Goal: Task Accomplishment & Management: Manage account settings

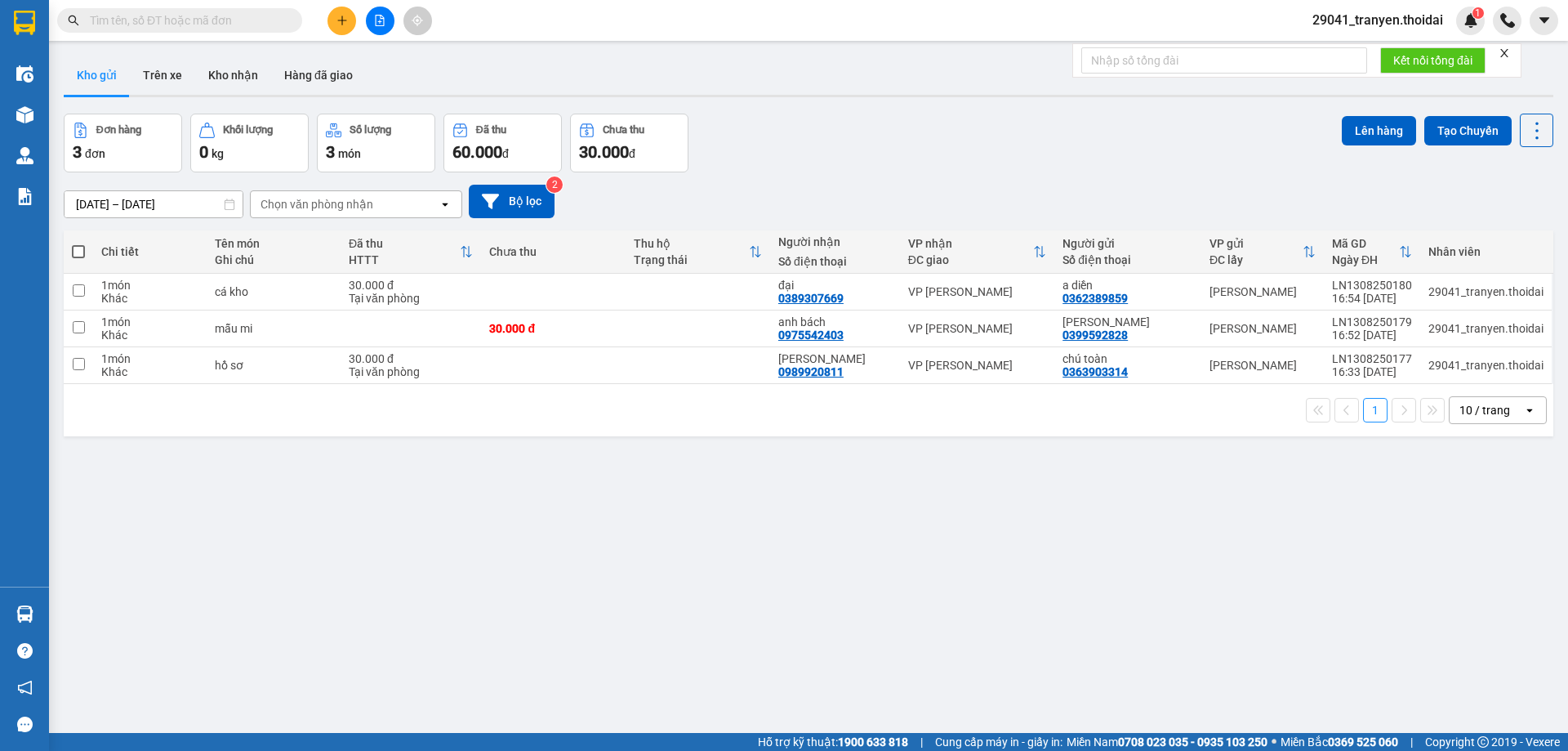
click at [78, 251] on span at bounding box center [78, 252] width 13 height 13
click at [78, 244] on input "checkbox" at bounding box center [78, 244] width 0 height 0
checkbox input "true"
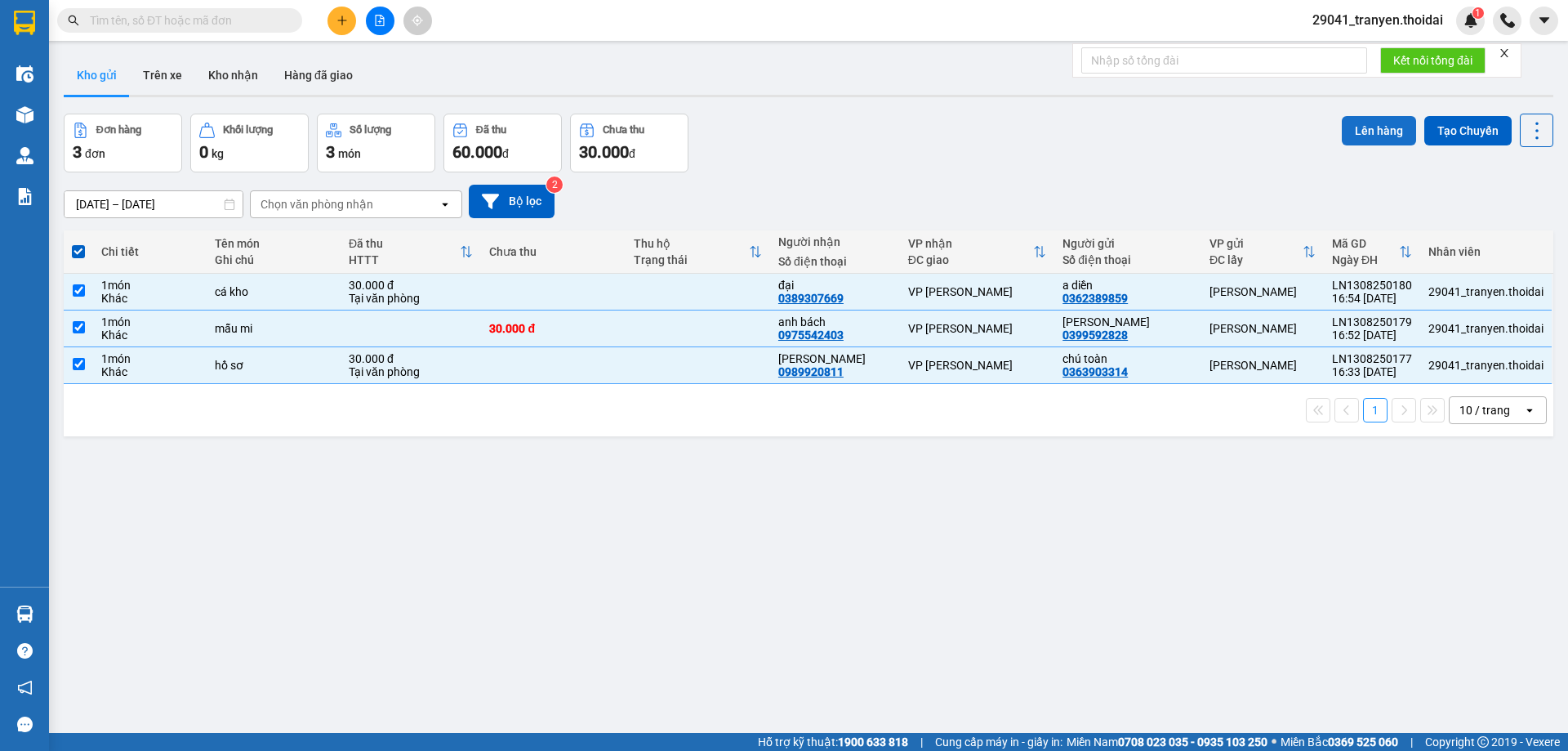
click at [1378, 132] on button "Lên hàng" at bounding box center [1378, 131] width 74 height 29
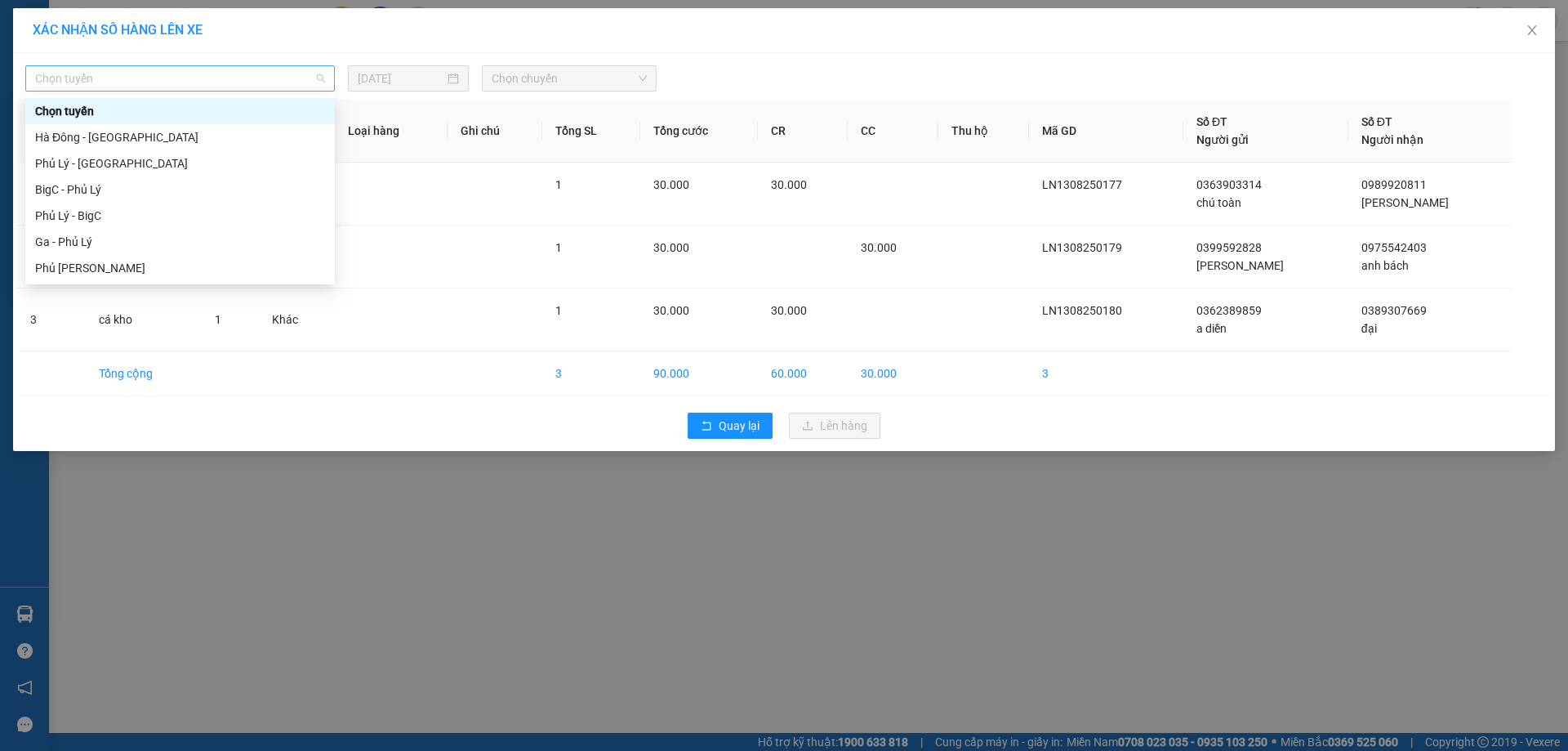
click at [214, 81] on span "Chọn tuyến" at bounding box center [180, 78] width 290 height 24
click at [96, 211] on div "Phủ Lý - BigC" at bounding box center [180, 216] width 290 height 18
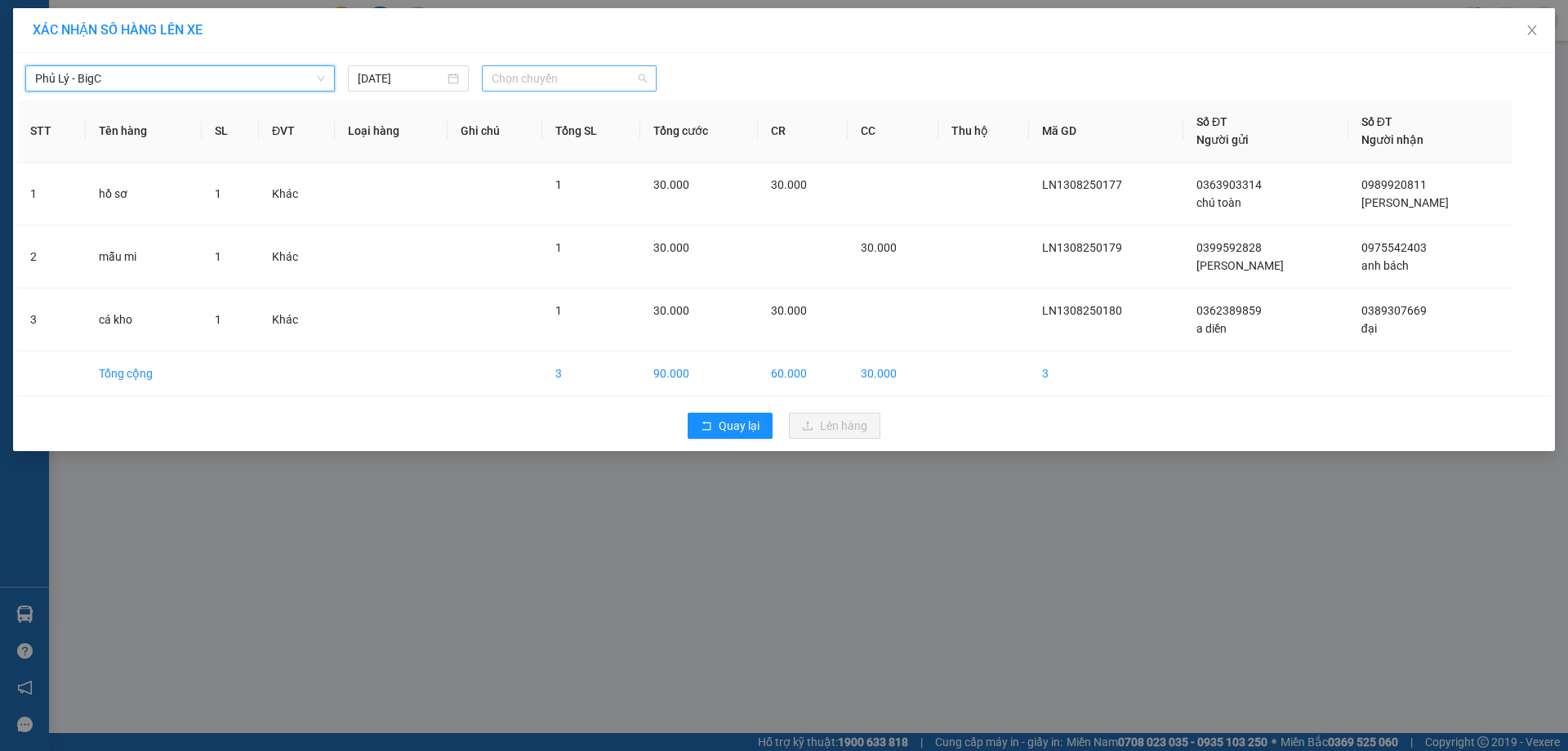
click at [574, 82] on span "Chọn chuyến" at bounding box center [569, 78] width 155 height 24
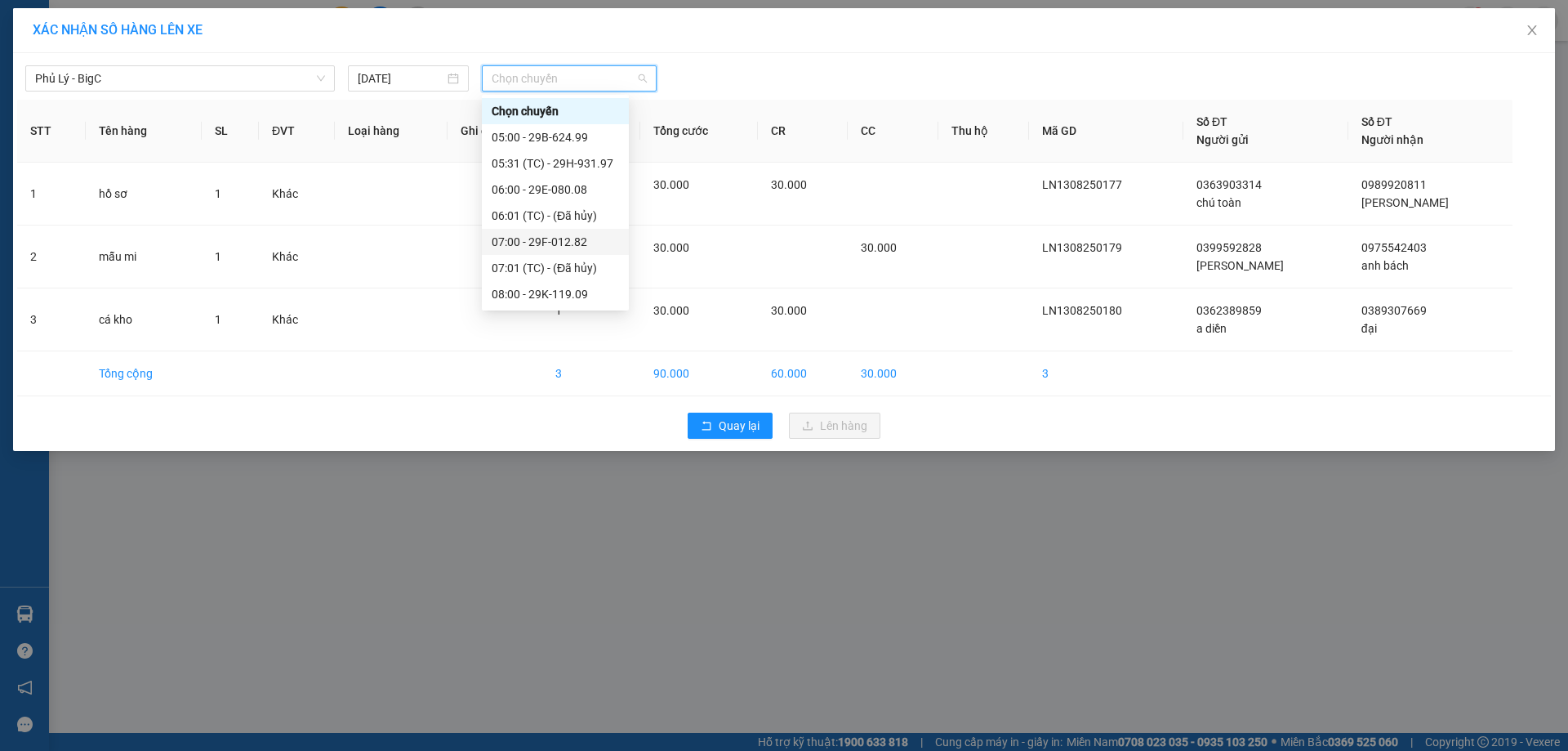
scroll to position [245, 0]
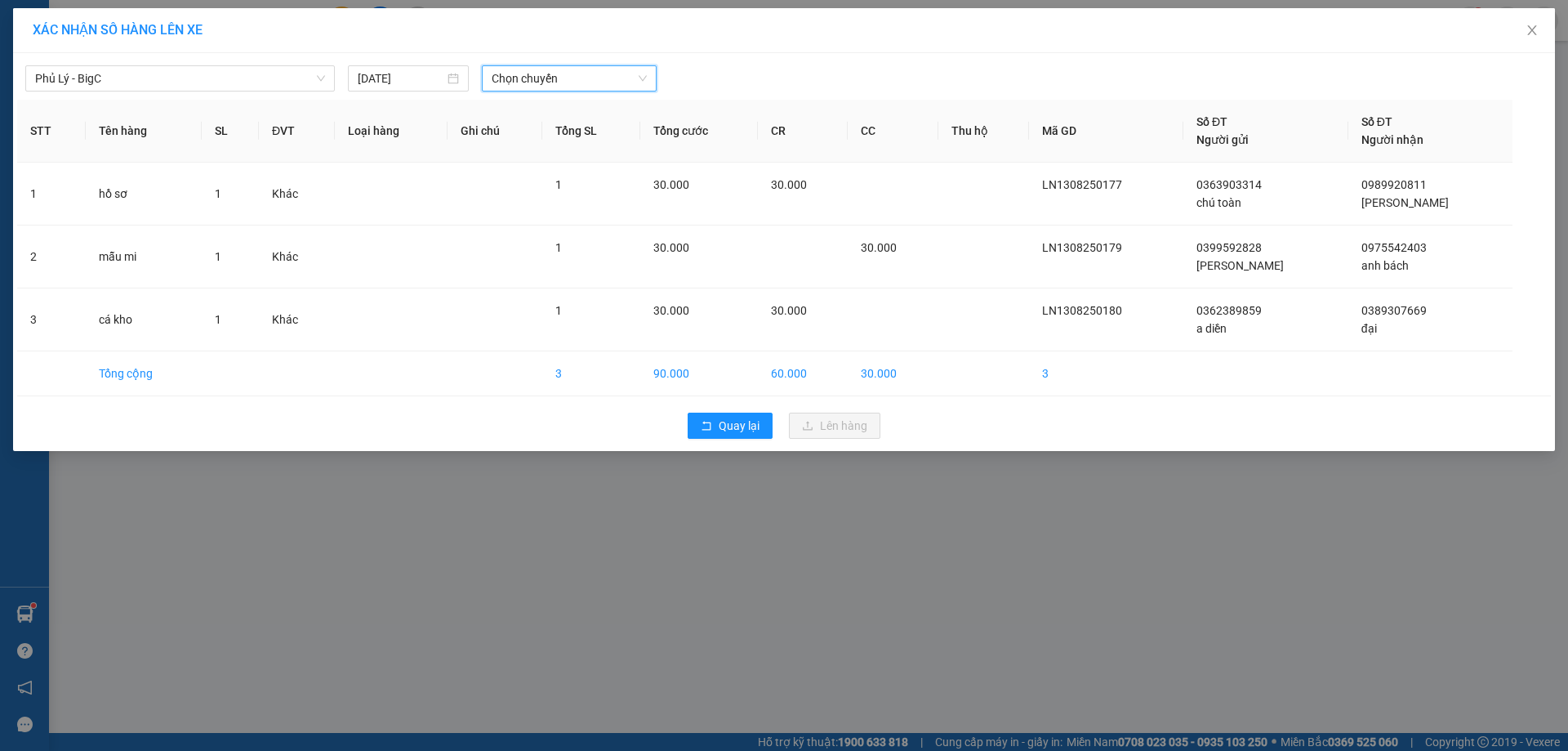
click at [548, 77] on span "Chọn chuyến" at bounding box center [569, 78] width 155 height 24
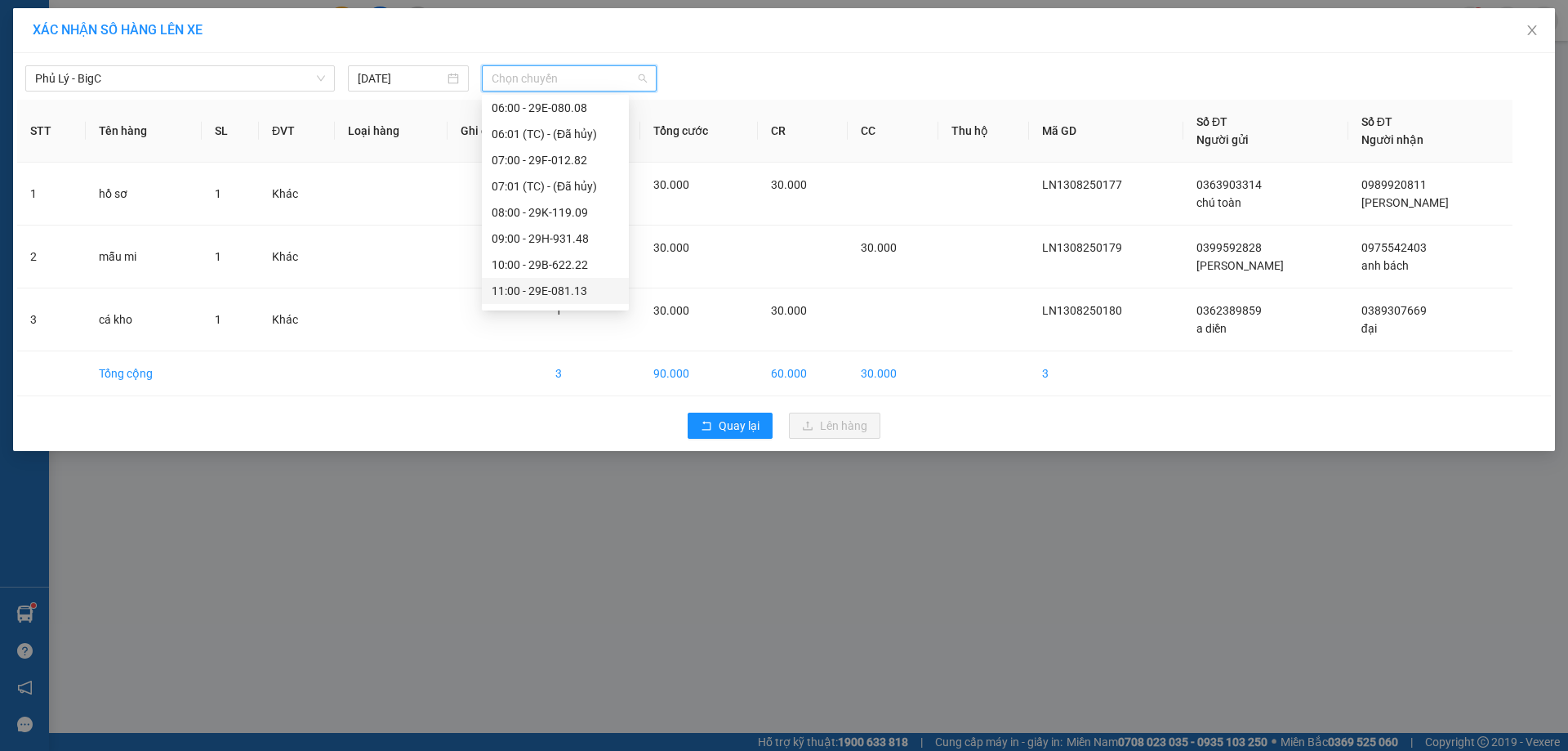
scroll to position [366, 0]
click at [556, 259] on div "19:00 - 29H-932.27" at bounding box center [555, 268] width 127 height 18
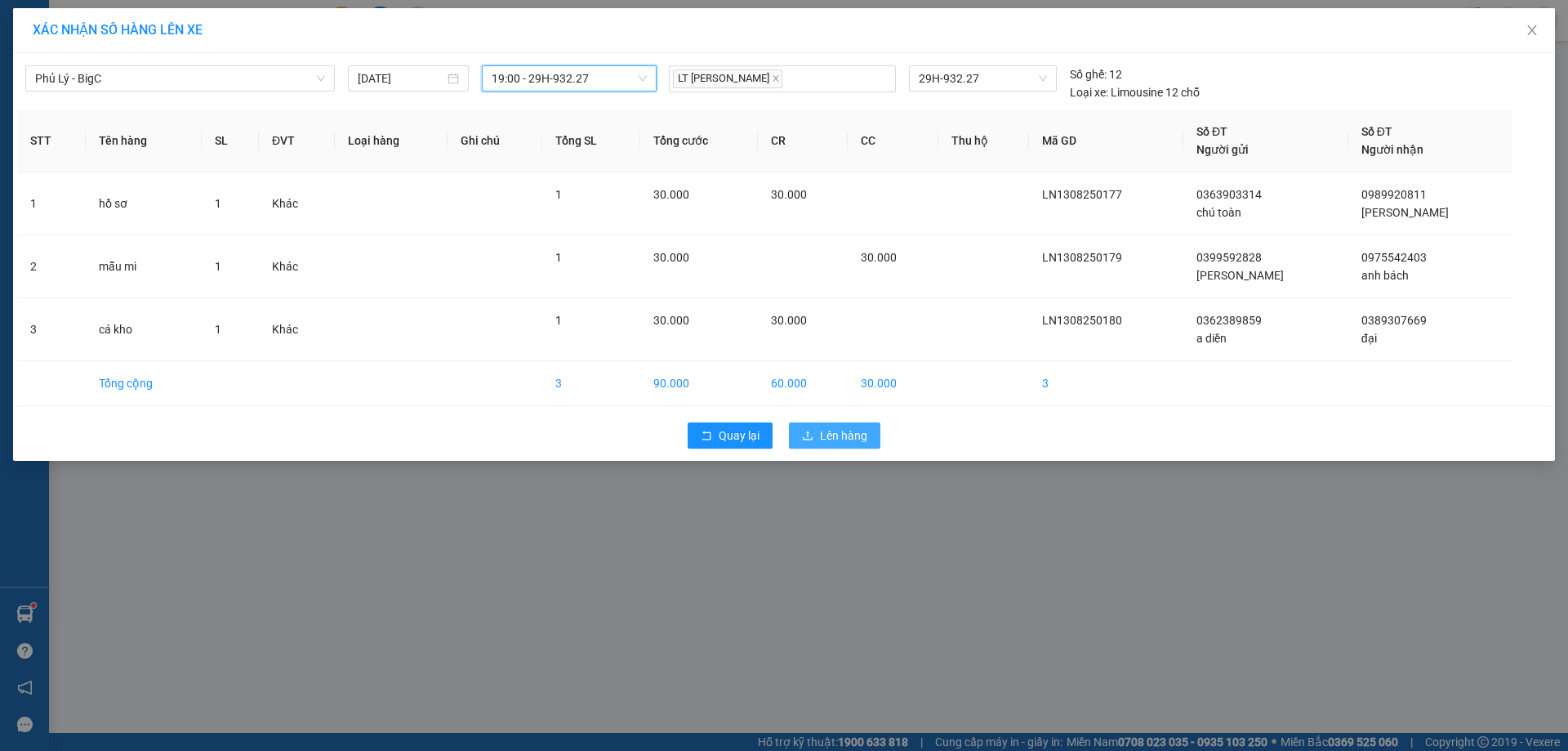
click at [814, 427] on button "Lên hàng" at bounding box center [835, 435] width 91 height 26
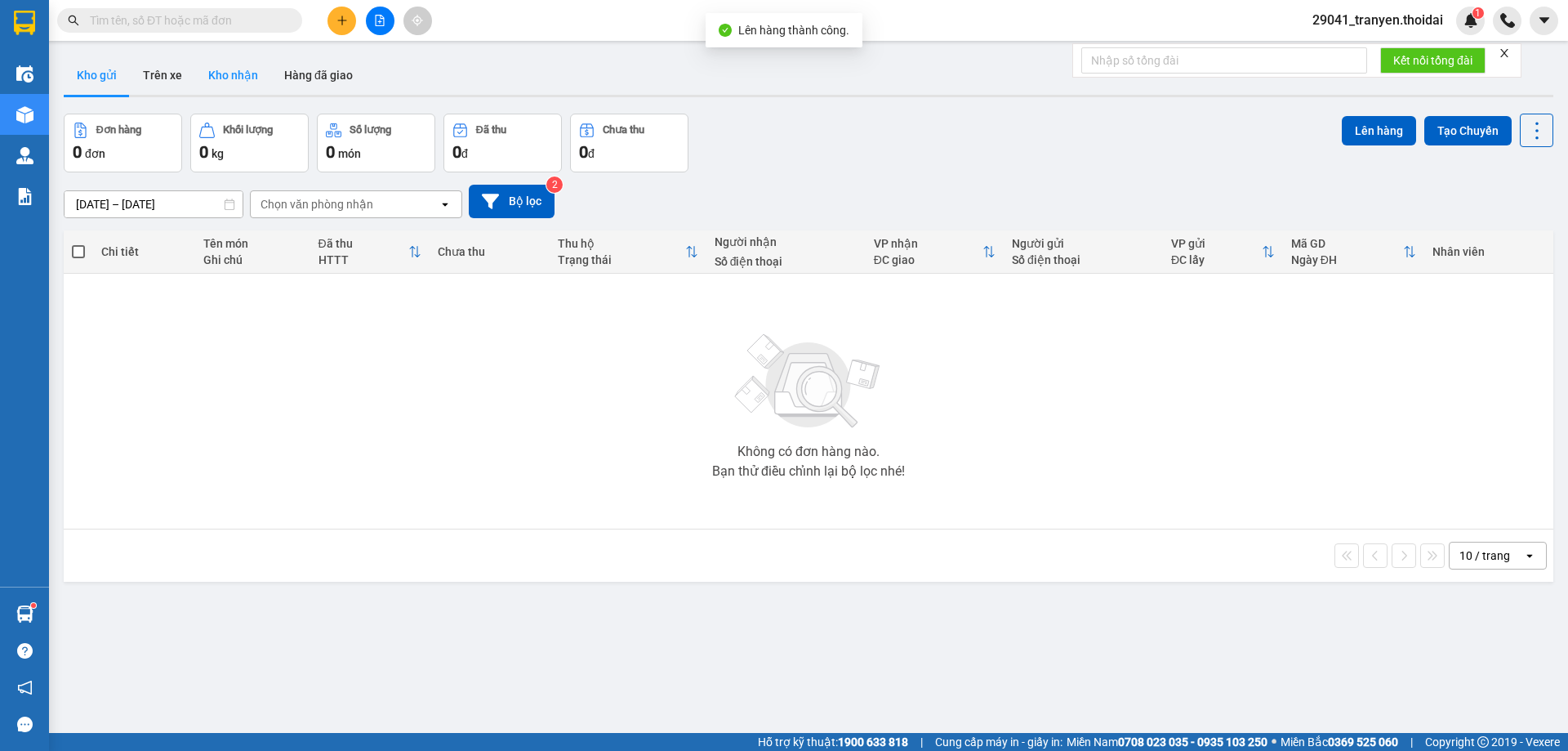
click at [220, 73] on button "Kho nhận" at bounding box center [233, 75] width 76 height 39
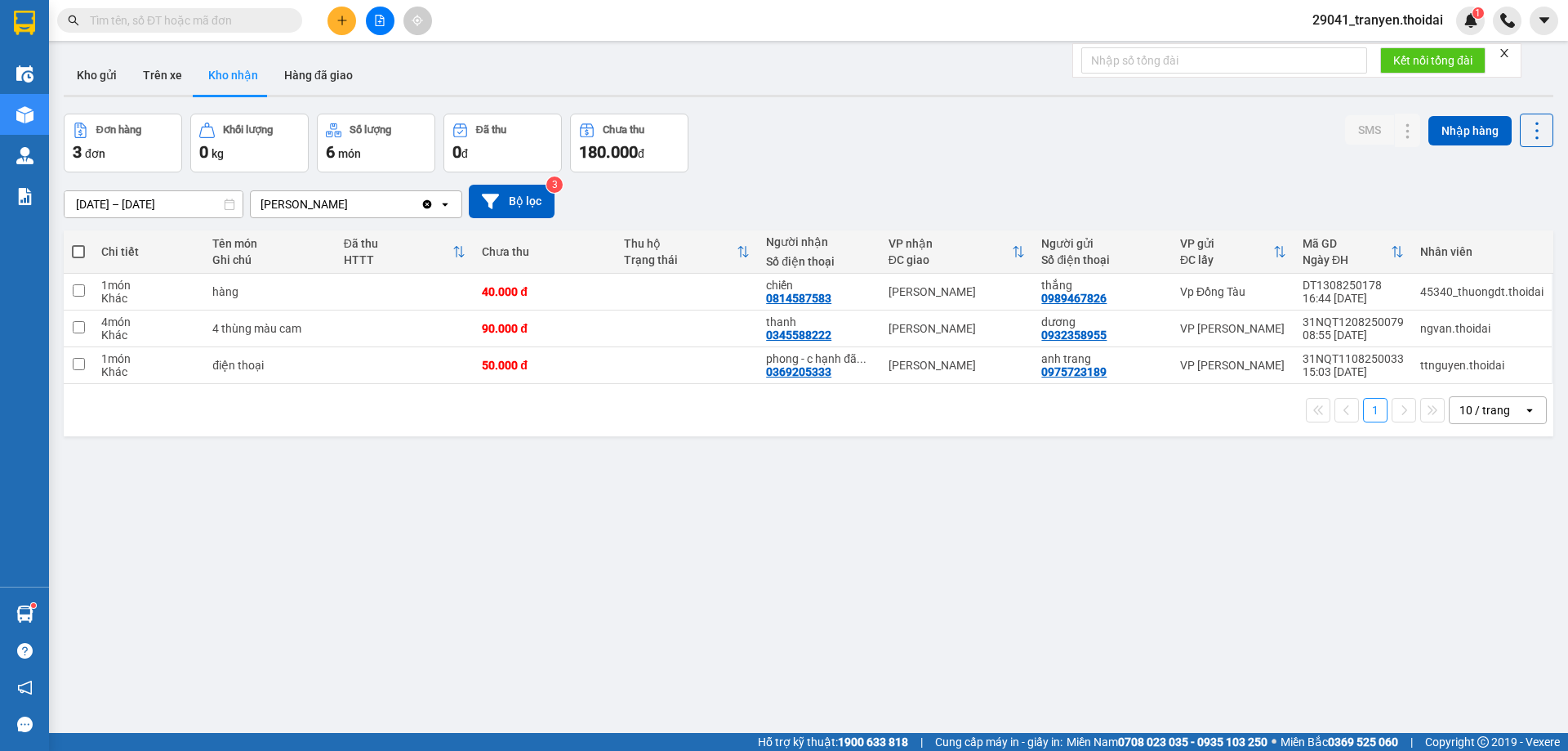
click at [883, 196] on div "[DATE] – [DATE] Press the down arrow key to interact with the calendar and sele…" at bounding box center [809, 201] width 1490 height 33
click at [677, 320] on td at bounding box center [687, 329] width 142 height 37
checkbox input "true"
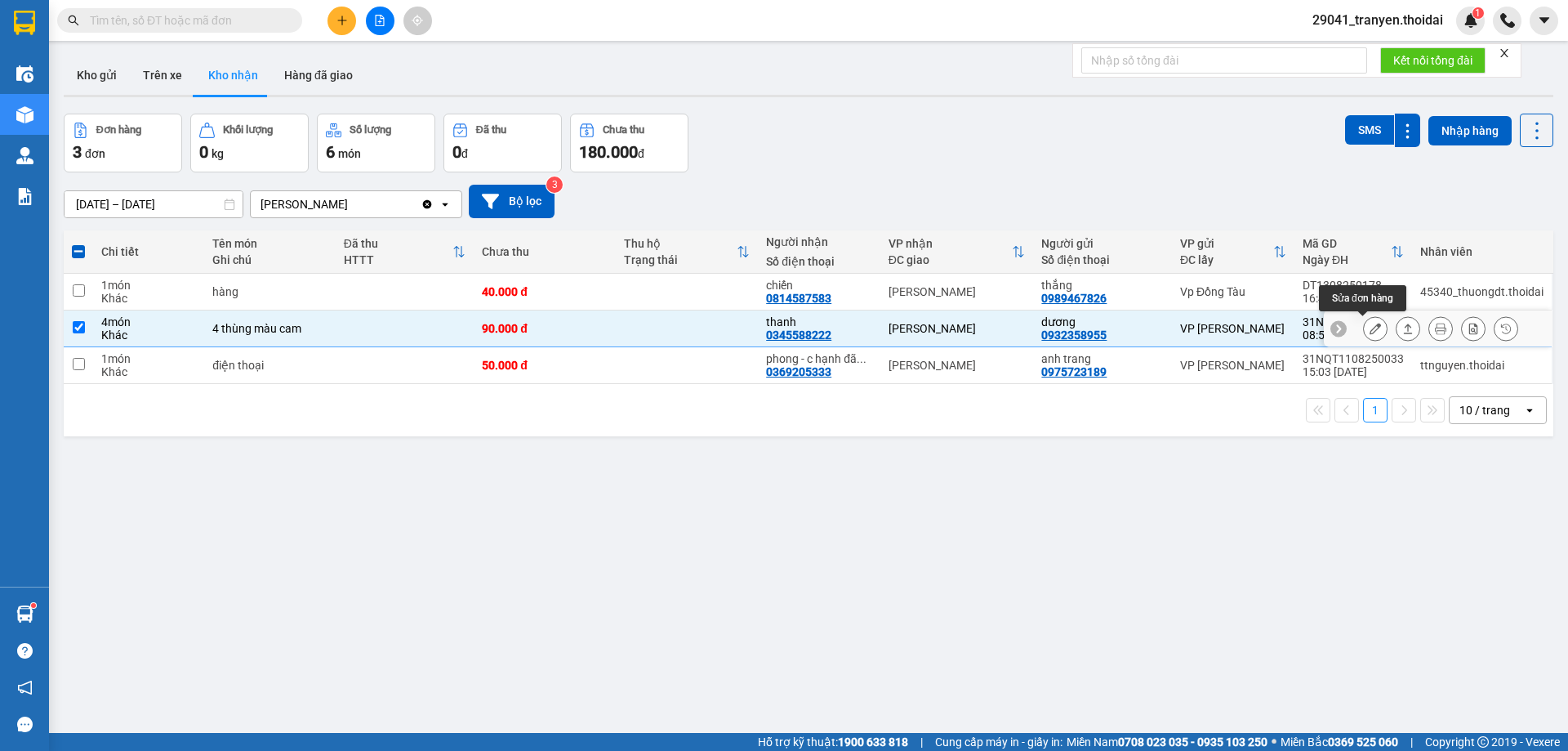
click at [1369, 329] on button at bounding box center [1376, 329] width 23 height 28
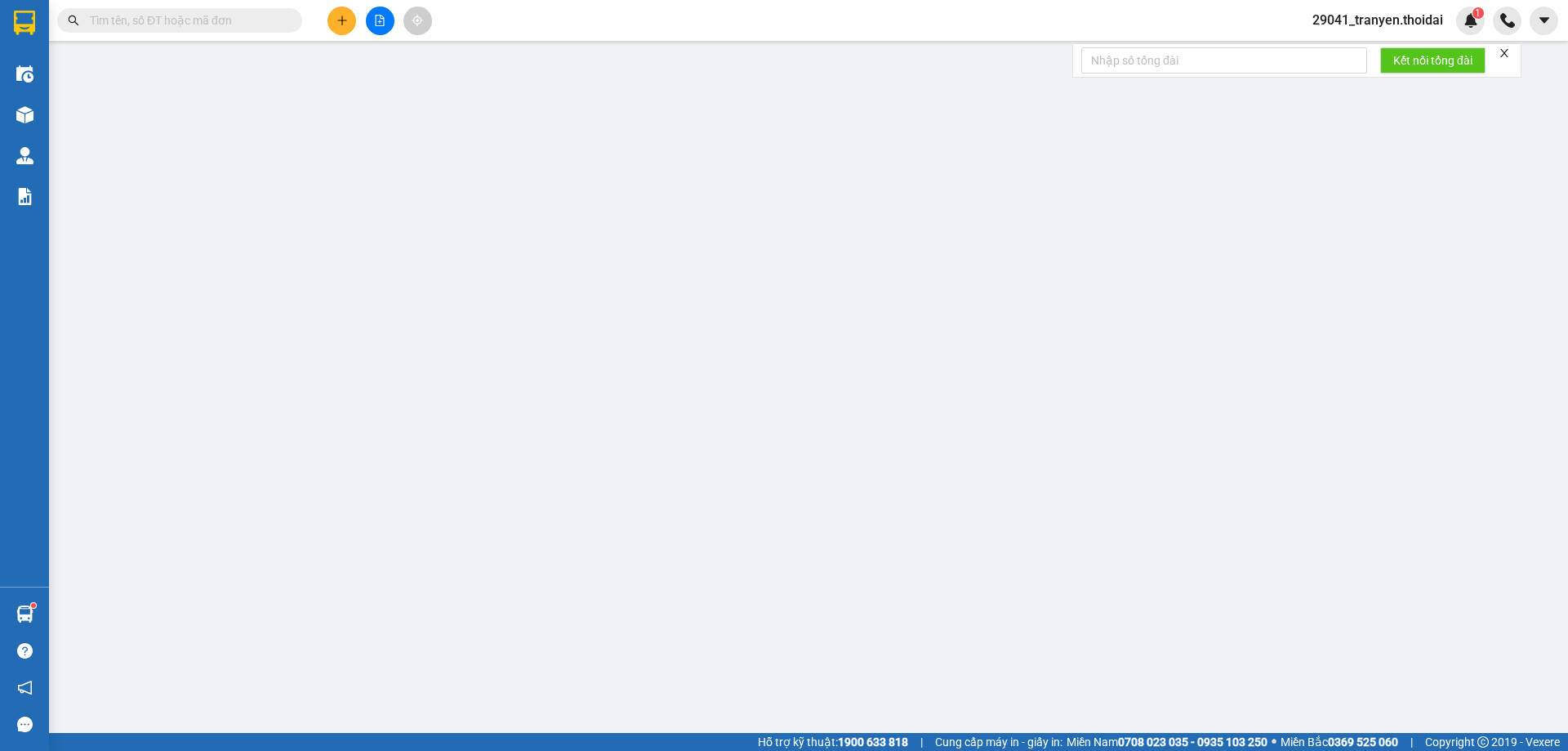
type input "0932358955"
type input "dương"
type input "0345588222"
type input "thanh"
type input "90.000"
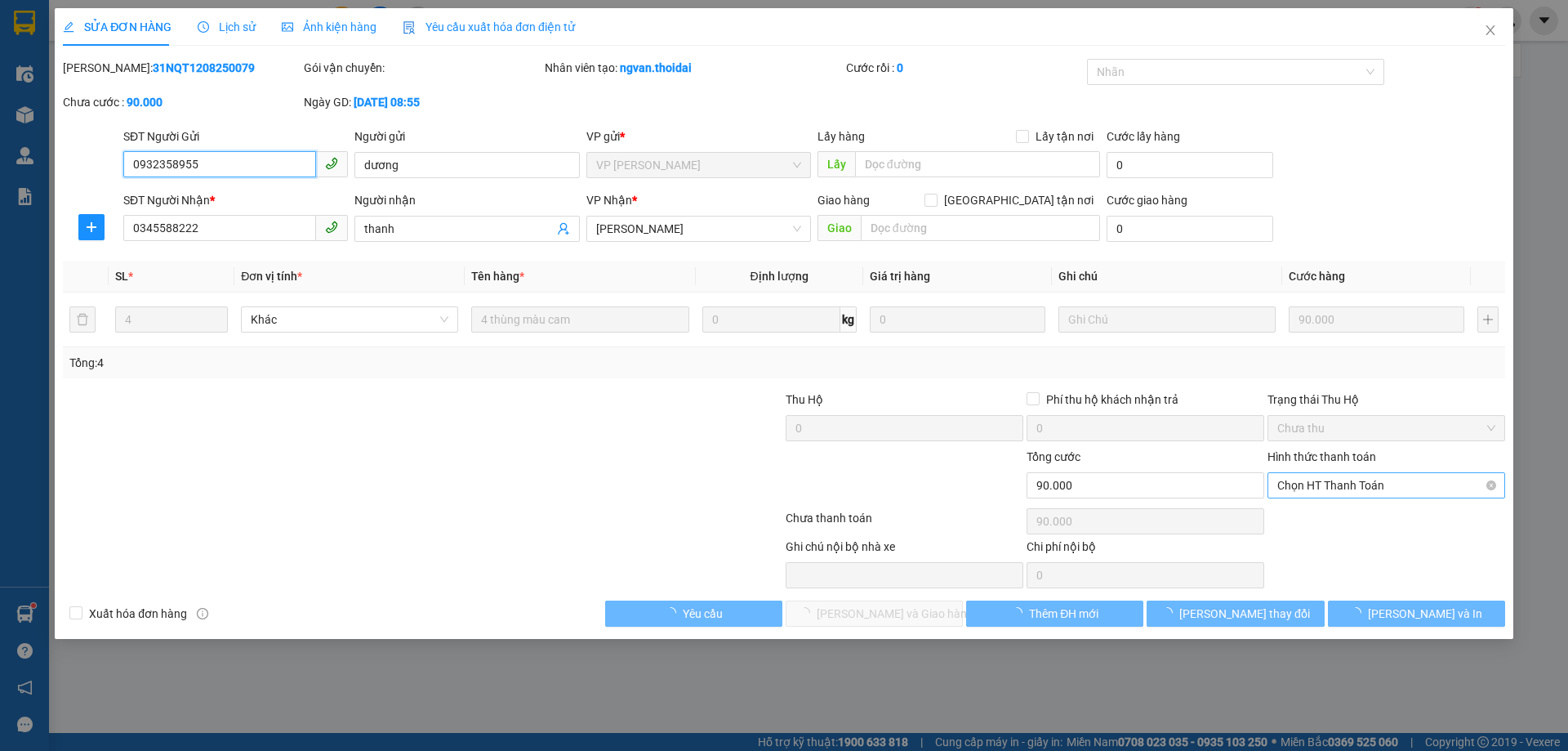
click at [1452, 481] on span "Chọn HT Thanh Toán" at bounding box center [1387, 485] width 218 height 24
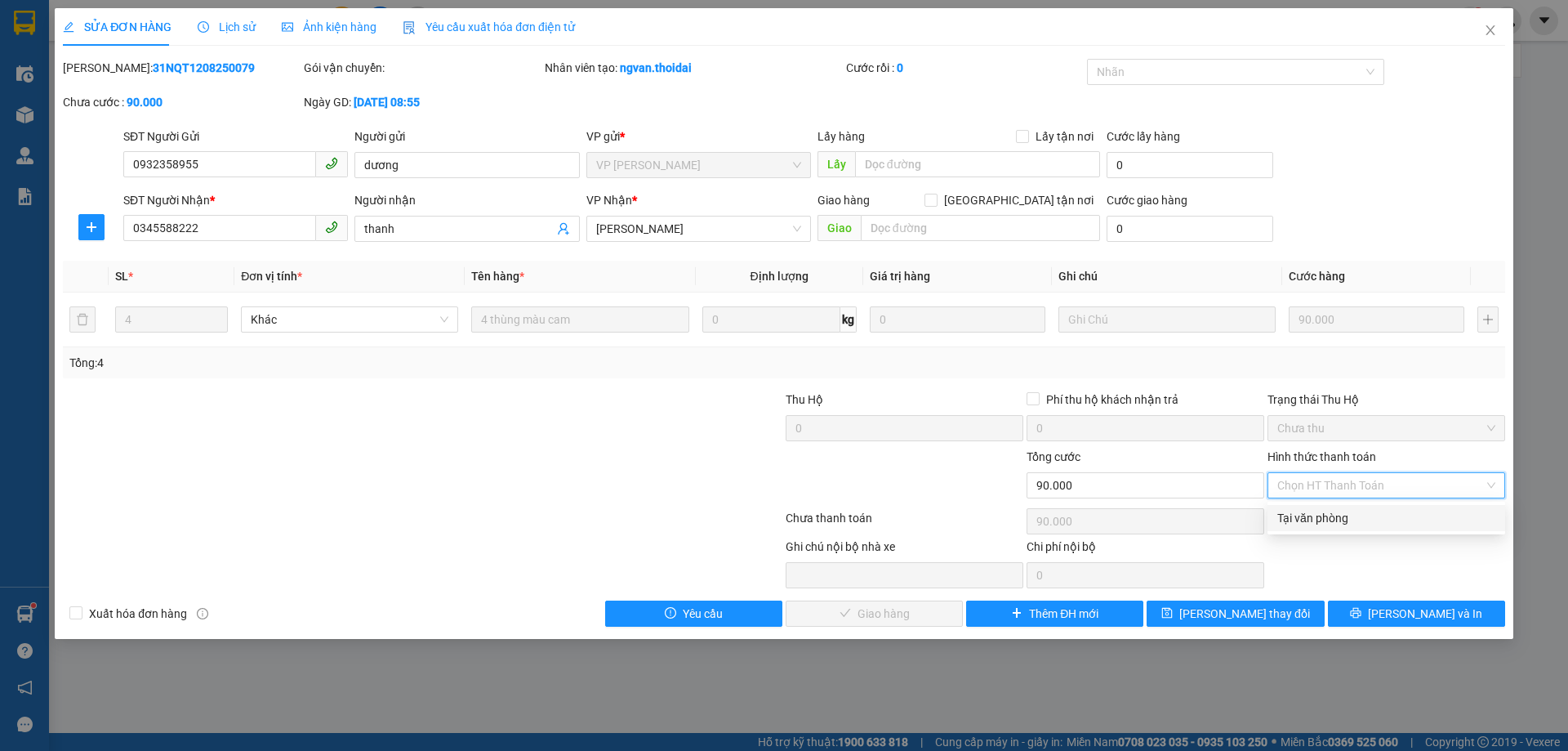
click at [1423, 513] on div "Tại văn phòng" at bounding box center [1387, 518] width 218 height 18
type input "0"
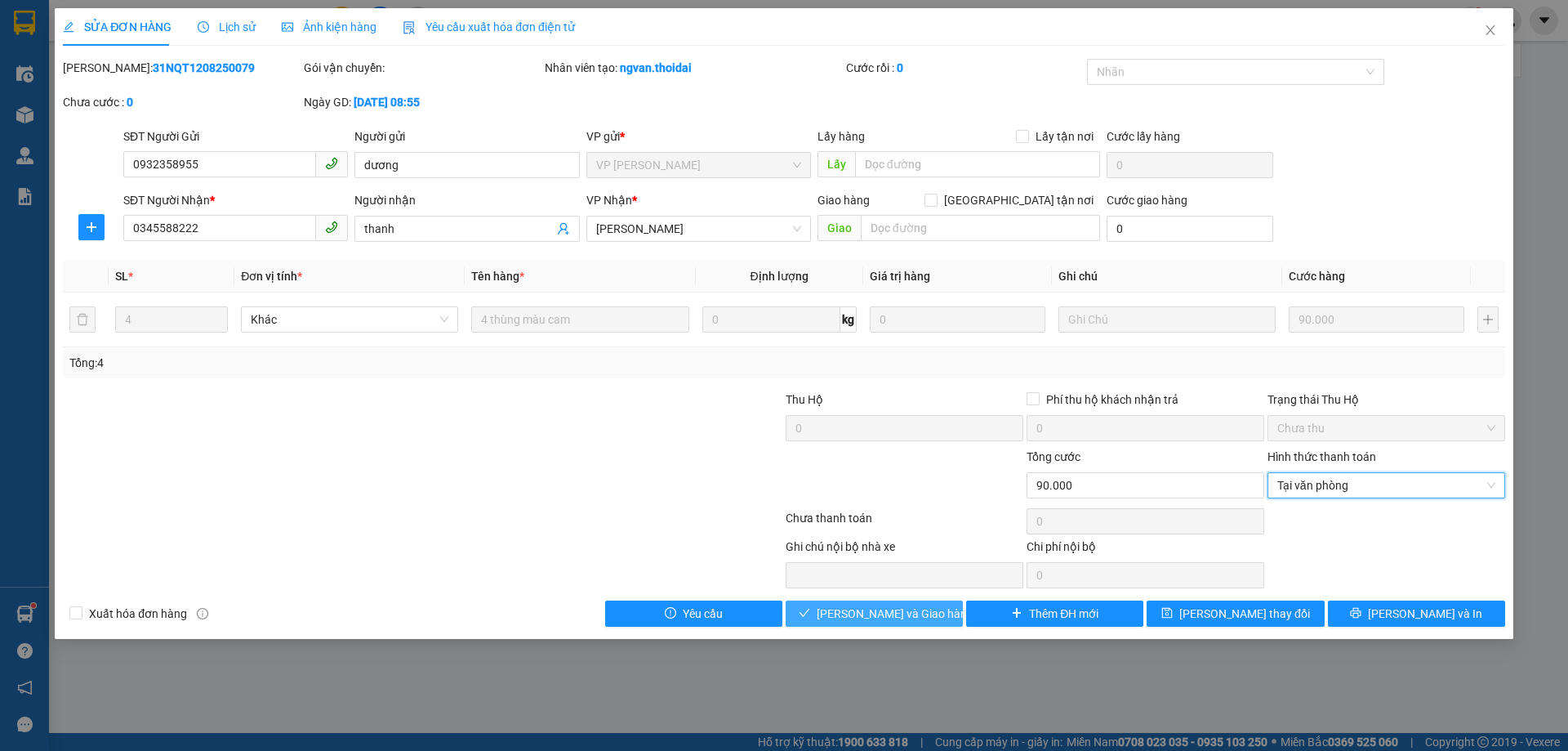
click at [895, 615] on span "[PERSON_NAME] và Giao hàng" at bounding box center [895, 614] width 157 height 18
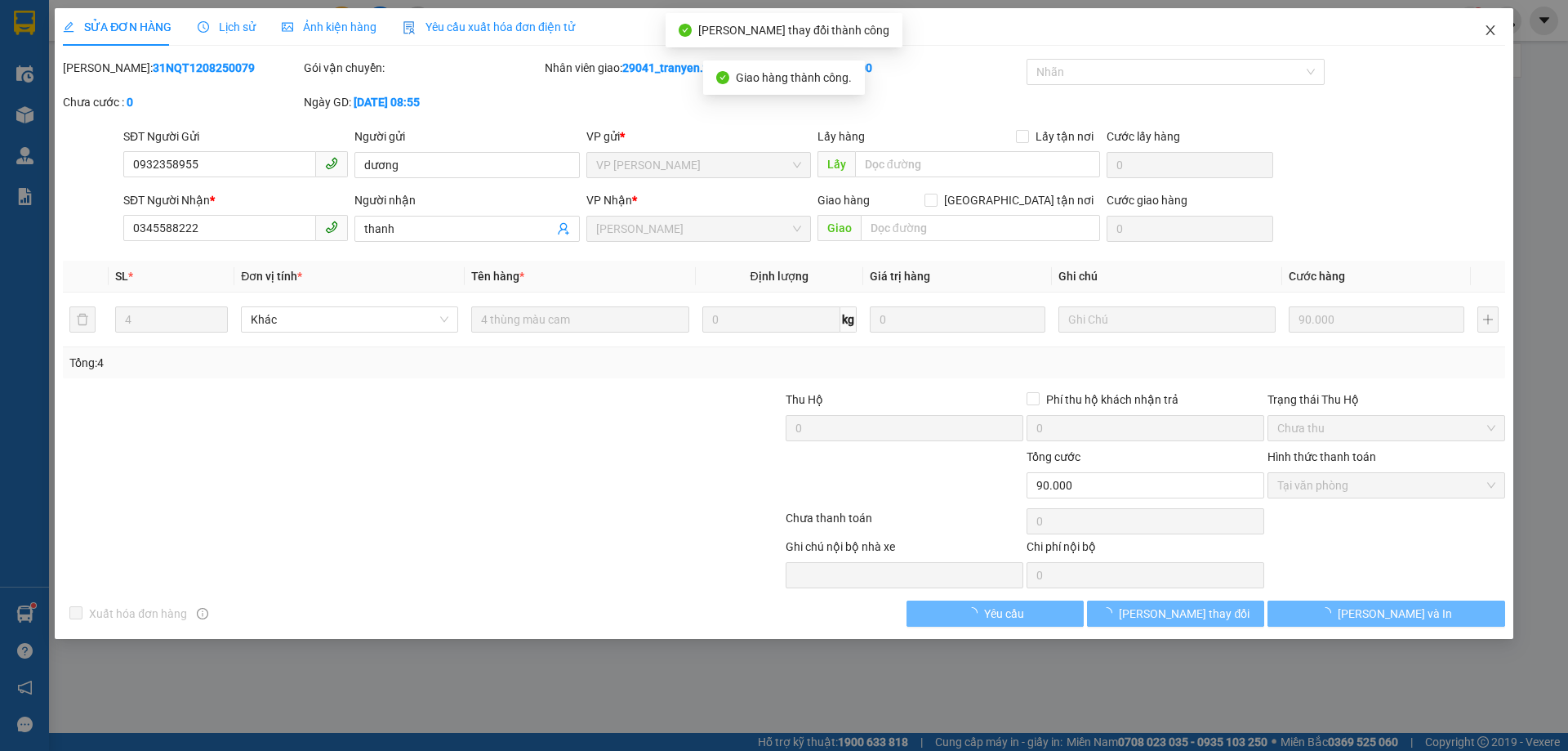
click at [1487, 28] on icon "close" at bounding box center [1491, 30] width 13 height 13
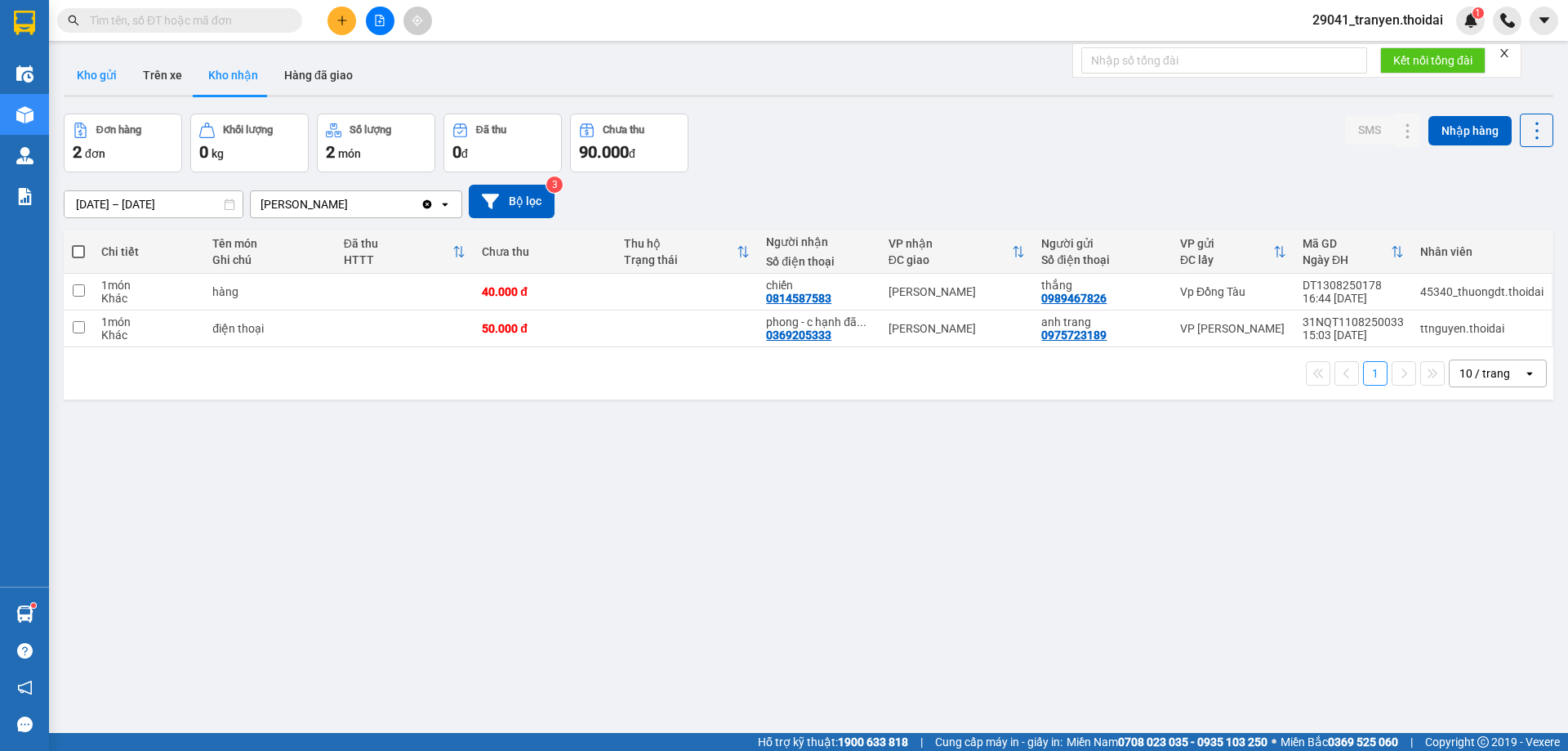
click at [107, 72] on button "Kho gửi" at bounding box center [97, 75] width 67 height 39
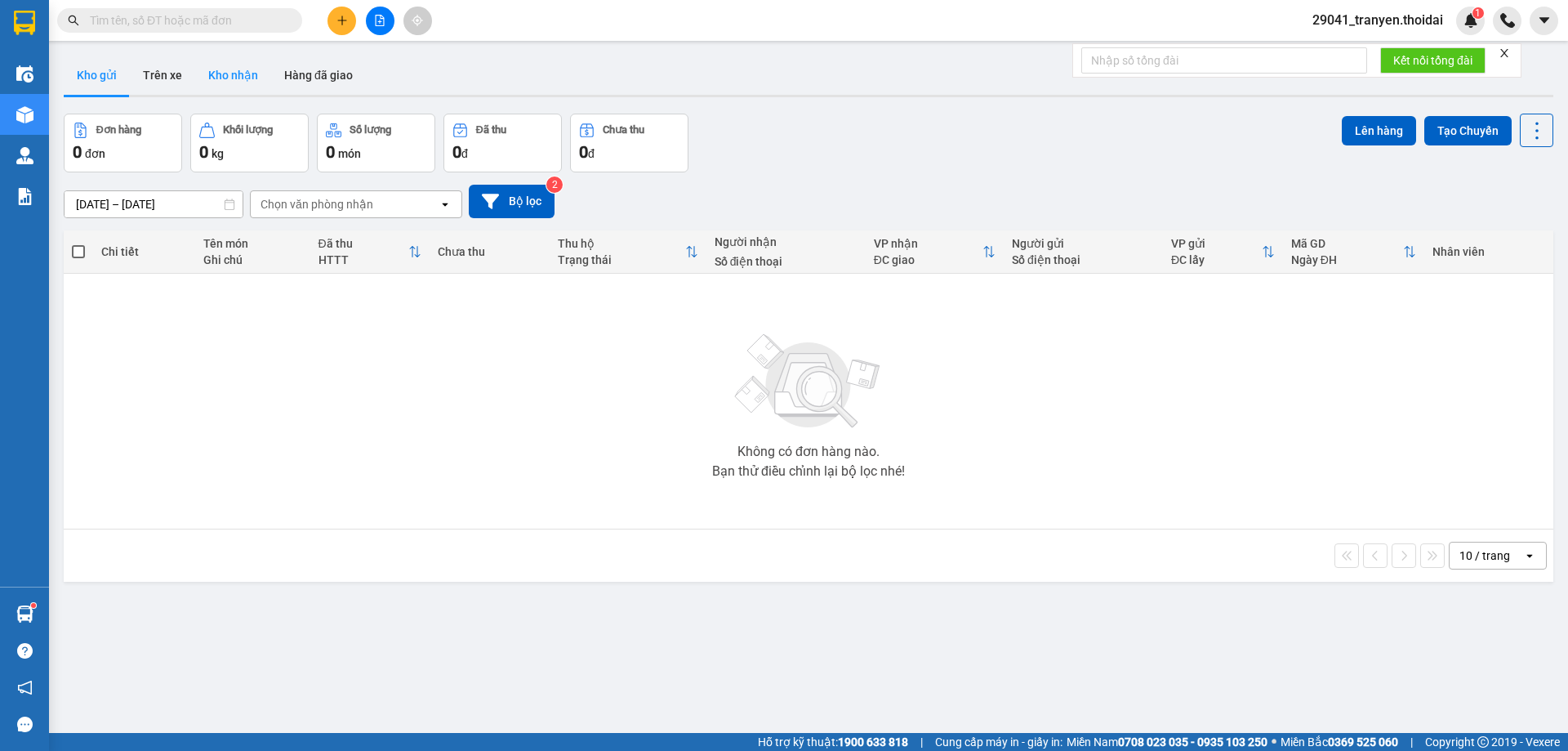
click at [234, 78] on button "Kho nhận" at bounding box center [233, 75] width 76 height 39
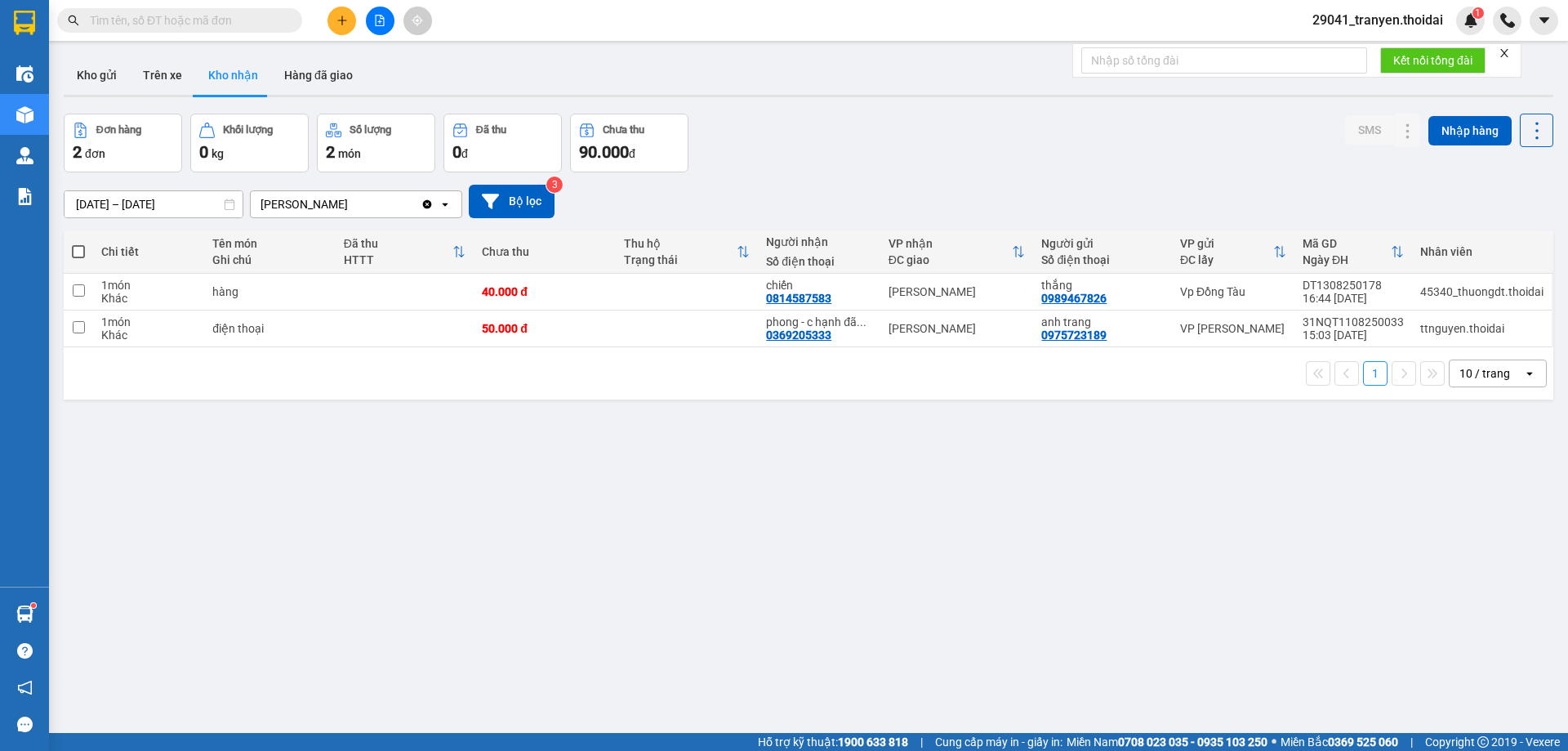
click at [921, 188] on div "[DATE] – [DATE] Press the down arrow key to interact with the calendar and sele…" at bounding box center [809, 201] width 1490 height 33
click at [900, 188] on div "[DATE] – [DATE] Press the down arrow key to interact with the calendar and sele…" at bounding box center [809, 201] width 1490 height 33
drag, startPoint x: 840, startPoint y: 136, endPoint x: 841, endPoint y: 189, distance: 53.0
click at [841, 136] on div "Đơn hàng 2 đơn Khối lượng 0 kg Số lượng 2 món Đã thu 0 đ Chưa thu 90.000 đ SMS …" at bounding box center [809, 143] width 1490 height 59
click at [305, 70] on button "Hàng đã giao" at bounding box center [318, 75] width 95 height 39
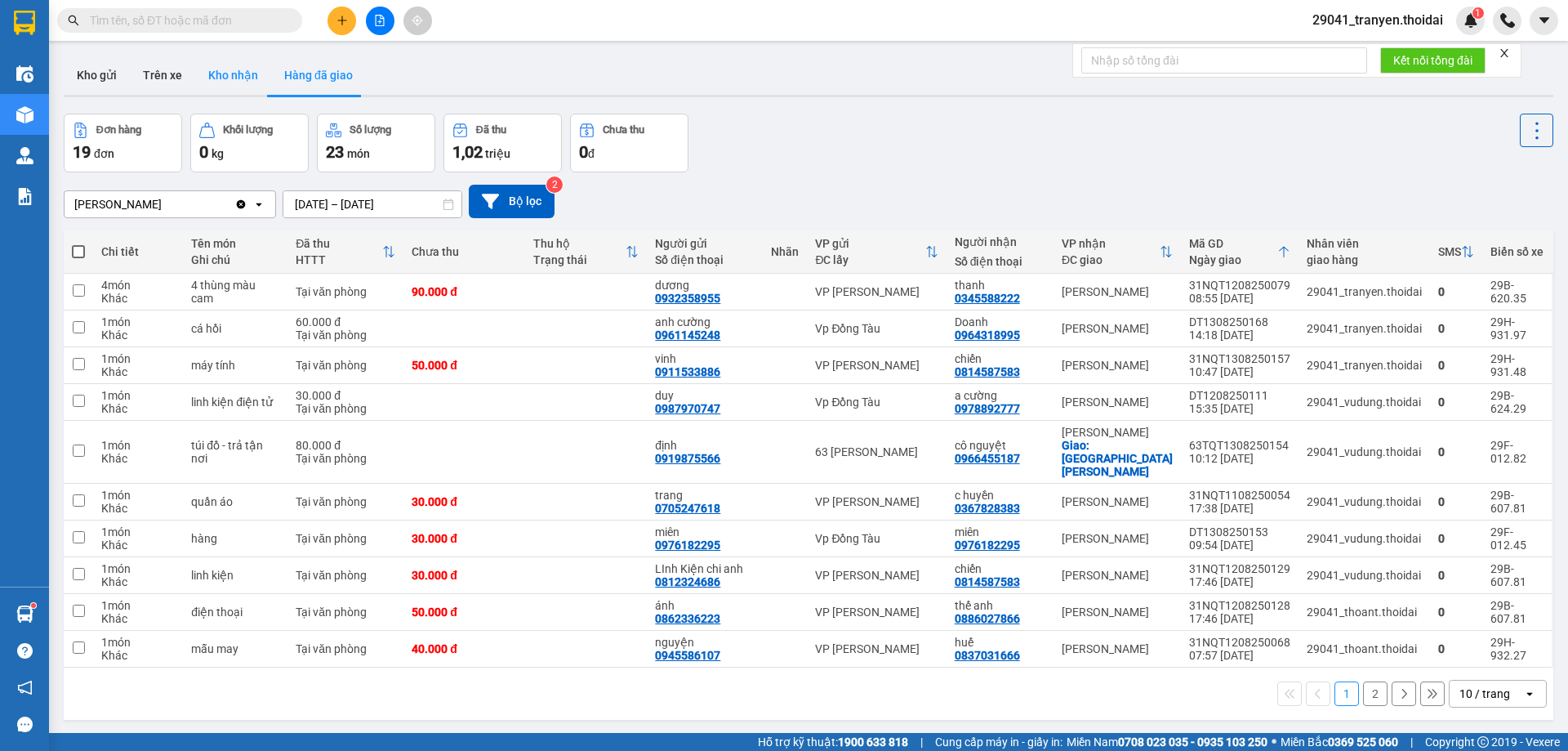
click at [251, 82] on button "Kho nhận" at bounding box center [233, 75] width 76 height 39
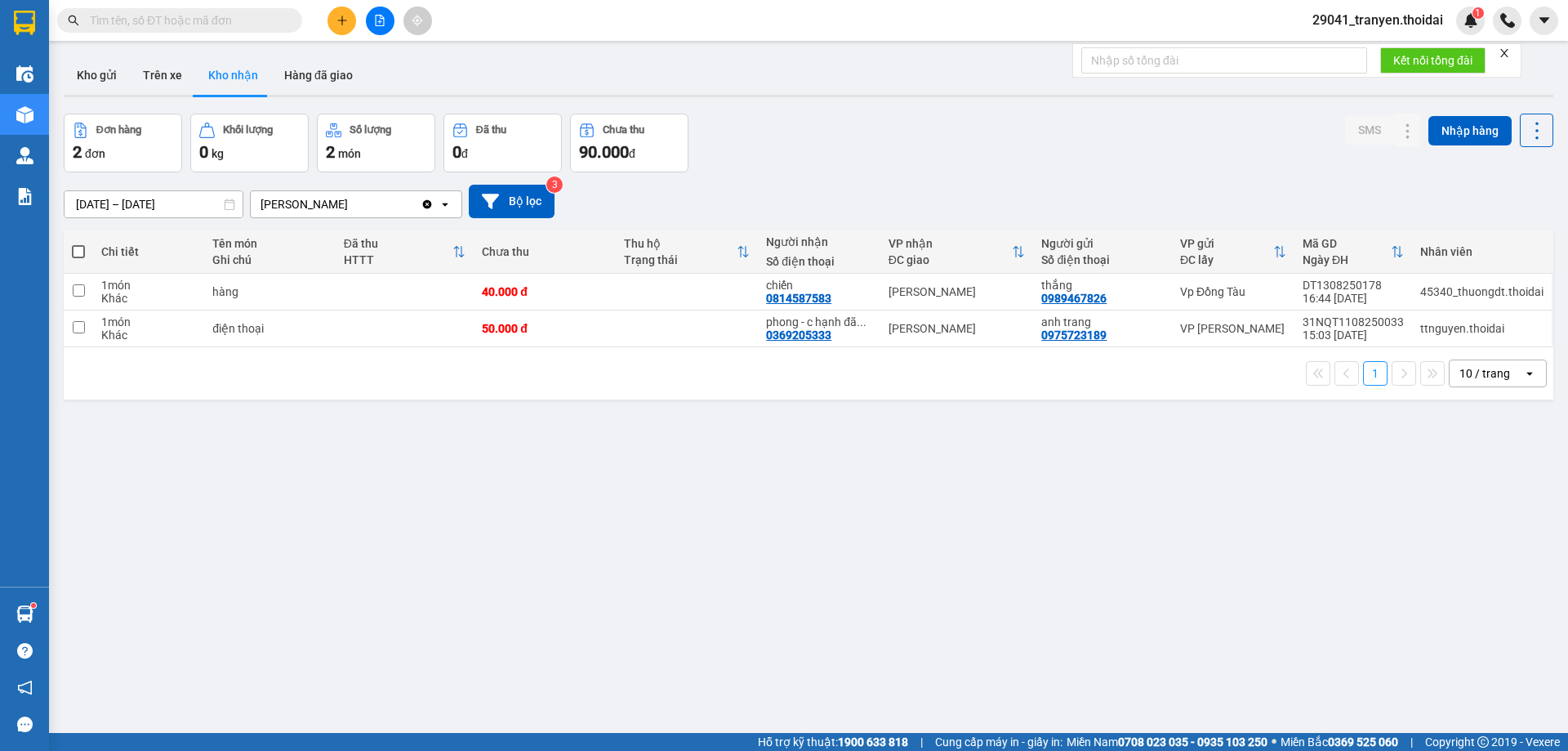
click at [601, 377] on div "1 10 / trang open" at bounding box center [808, 373] width 1477 height 27
click at [798, 169] on div "Đơn hàng 2 đơn Khối lượng 0 kg Số lượng 2 món Đã thu 0 đ Chưa thu 90.000 đ SMS …" at bounding box center [809, 143] width 1490 height 59
click at [716, 374] on div "1 10 / trang open" at bounding box center [808, 373] width 1477 height 27
click at [150, 72] on button "Trên xe" at bounding box center [162, 75] width 66 height 39
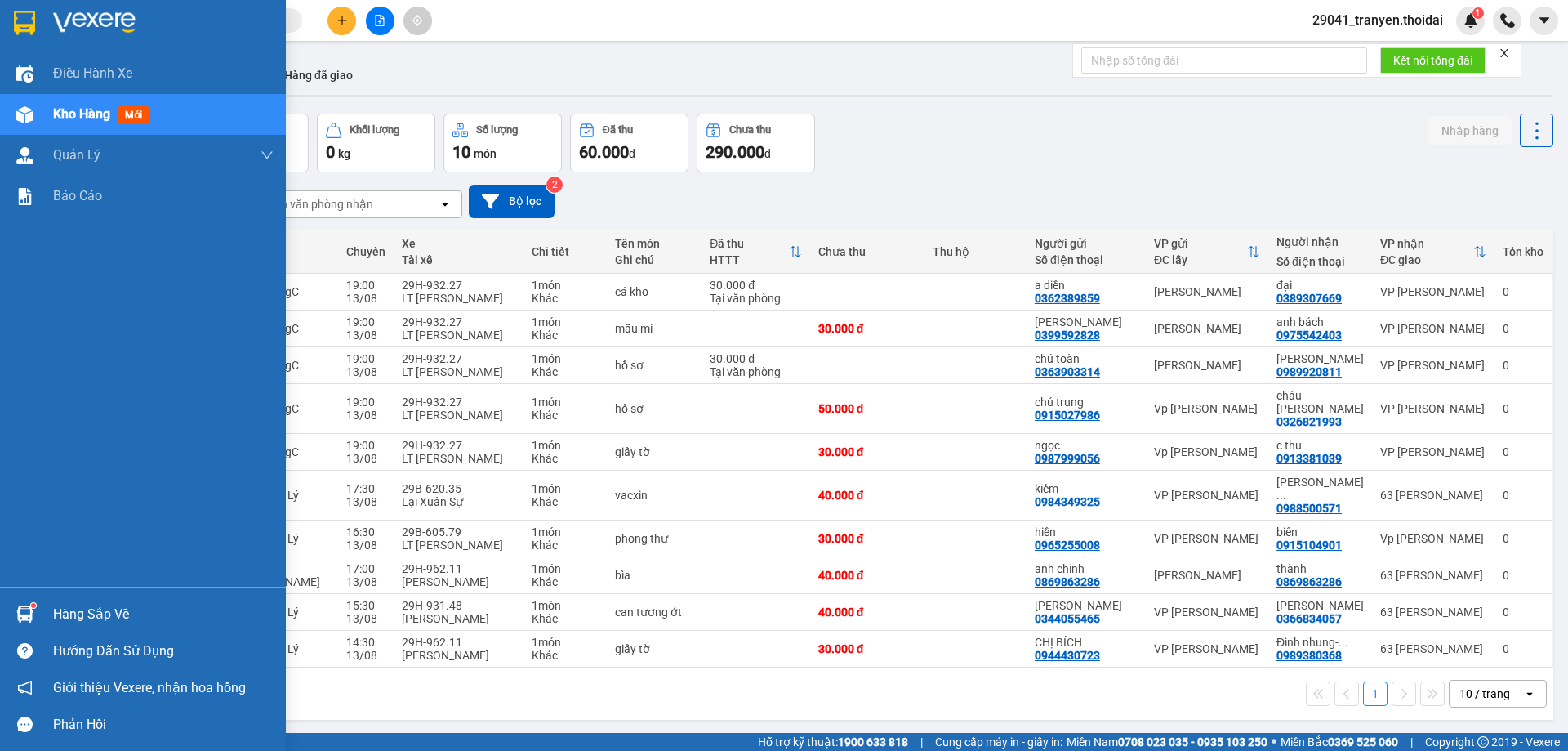
click at [59, 614] on div "Hàng sắp về" at bounding box center [163, 614] width 220 height 24
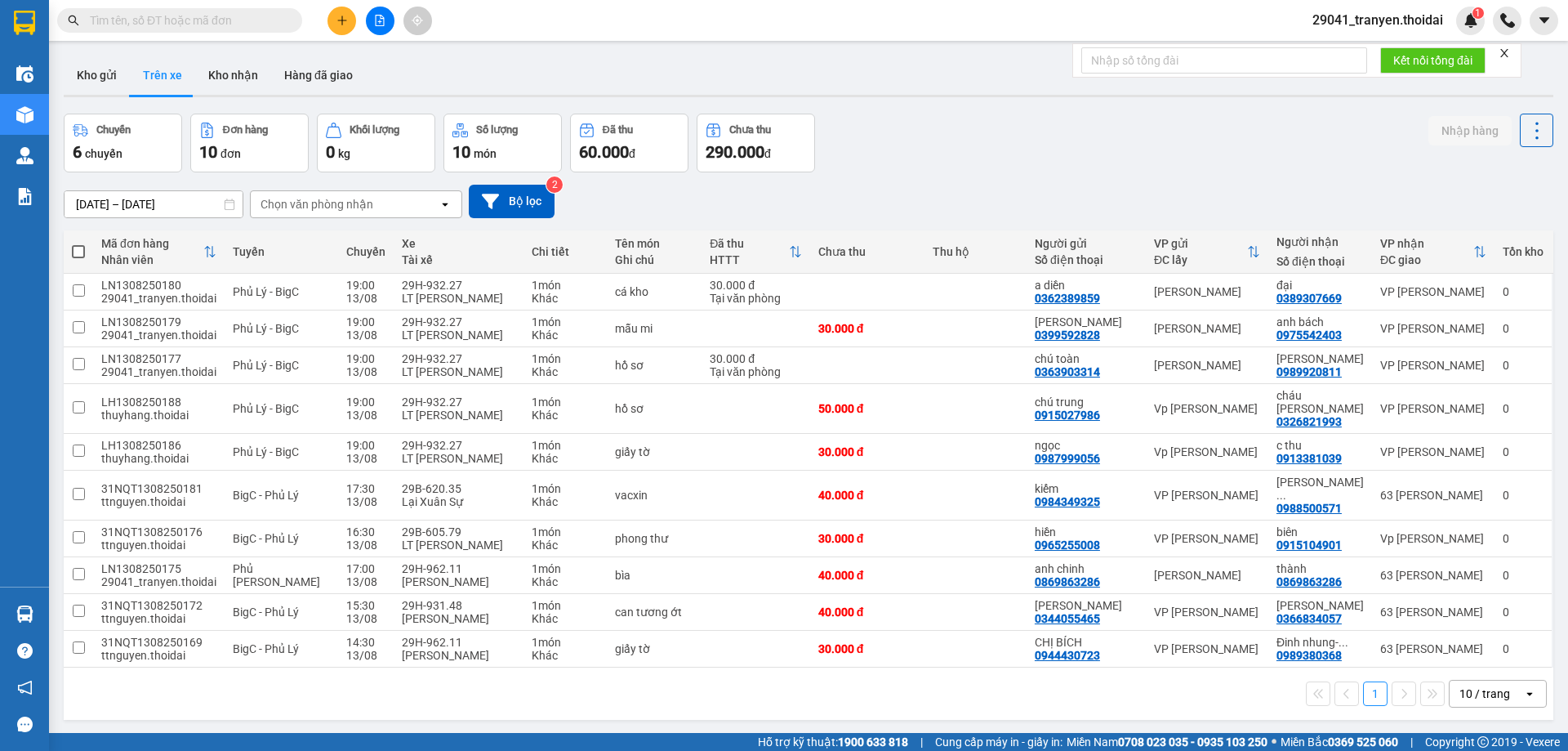
click at [952, 685] on section "Kết quả tìm kiếm ( 5 ) Bộ lọc Mã ĐH Trạng thái Món hàng Thu hộ Tổng cước Chưa c…" at bounding box center [784, 375] width 1568 height 751
click at [1014, 210] on div "[DATE] – [DATE] Press the down arrow key to interact with the calendar and sele…" at bounding box center [809, 201] width 1490 height 33
click at [214, 71] on button "Kho nhận" at bounding box center [233, 75] width 76 height 39
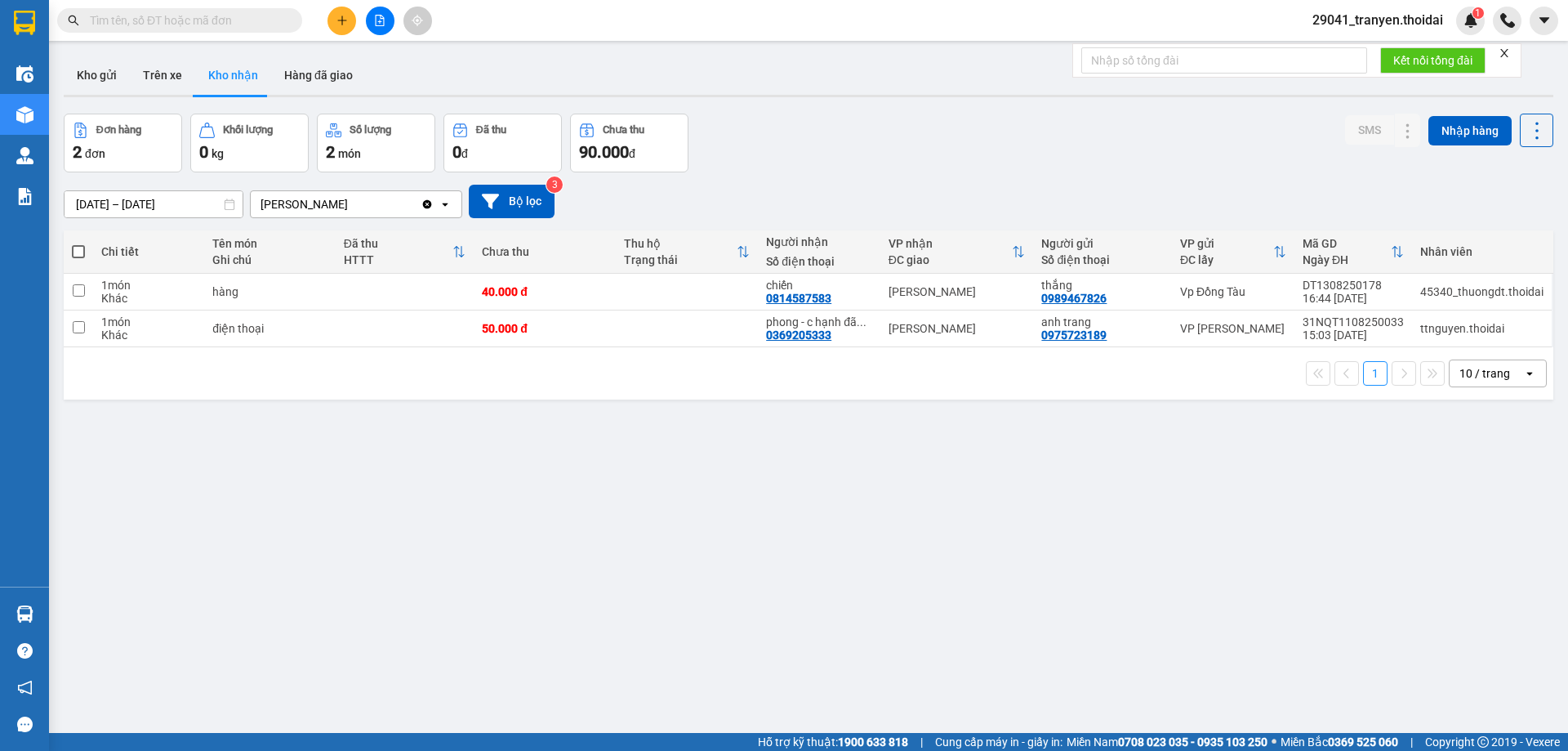
click at [876, 128] on div "Đơn hàng 2 đơn Khối lượng 0 kg Số lượng 2 món Đã thu 0 đ Chưa thu 90.000 đ SMS …" at bounding box center [809, 143] width 1490 height 59
click at [620, 360] on div "1 10 / trang open" at bounding box center [808, 373] width 1477 height 27
click at [487, 376] on div "1 10 / trang open" at bounding box center [808, 373] width 1477 height 27
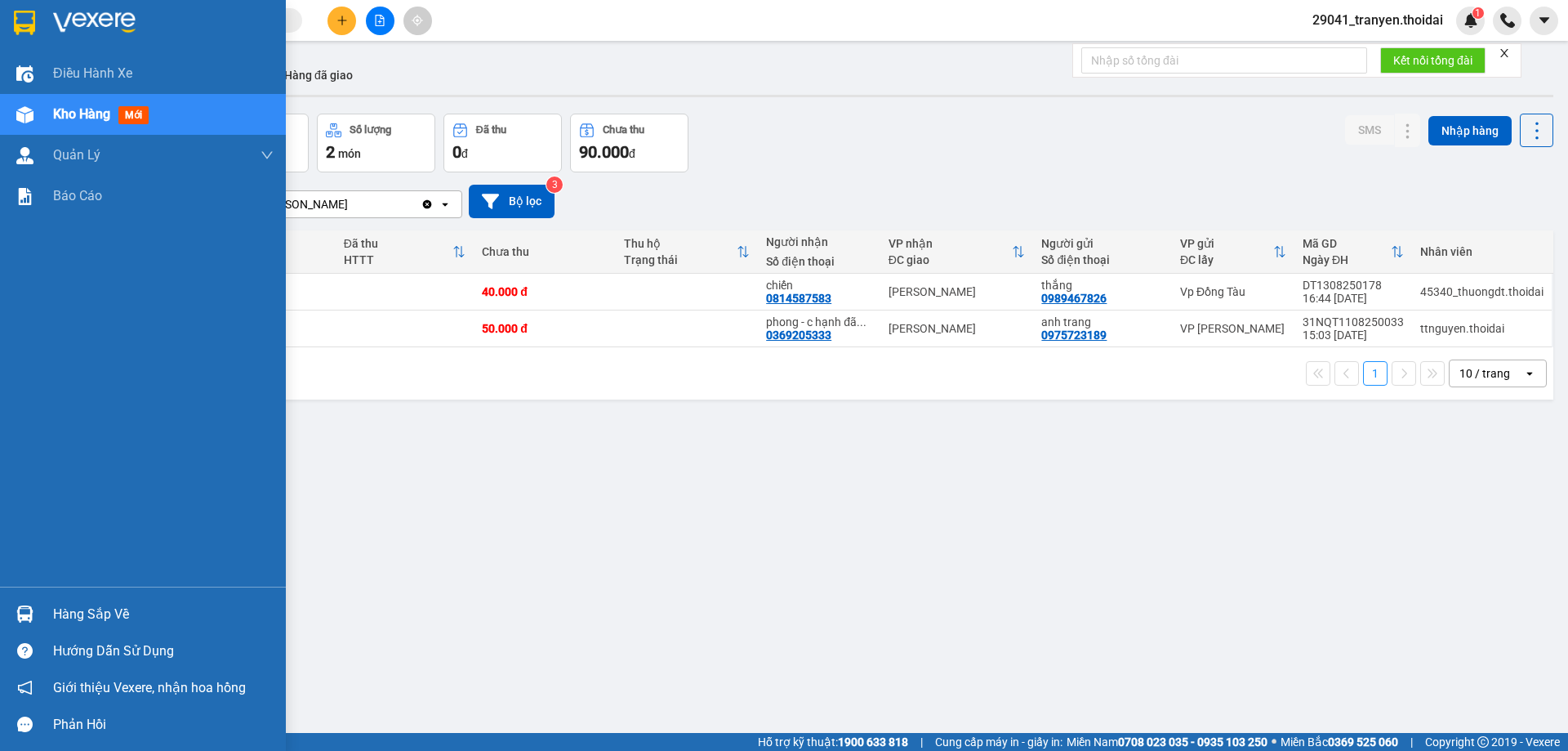
click at [53, 612] on div "Hàng sắp về" at bounding box center [143, 614] width 286 height 37
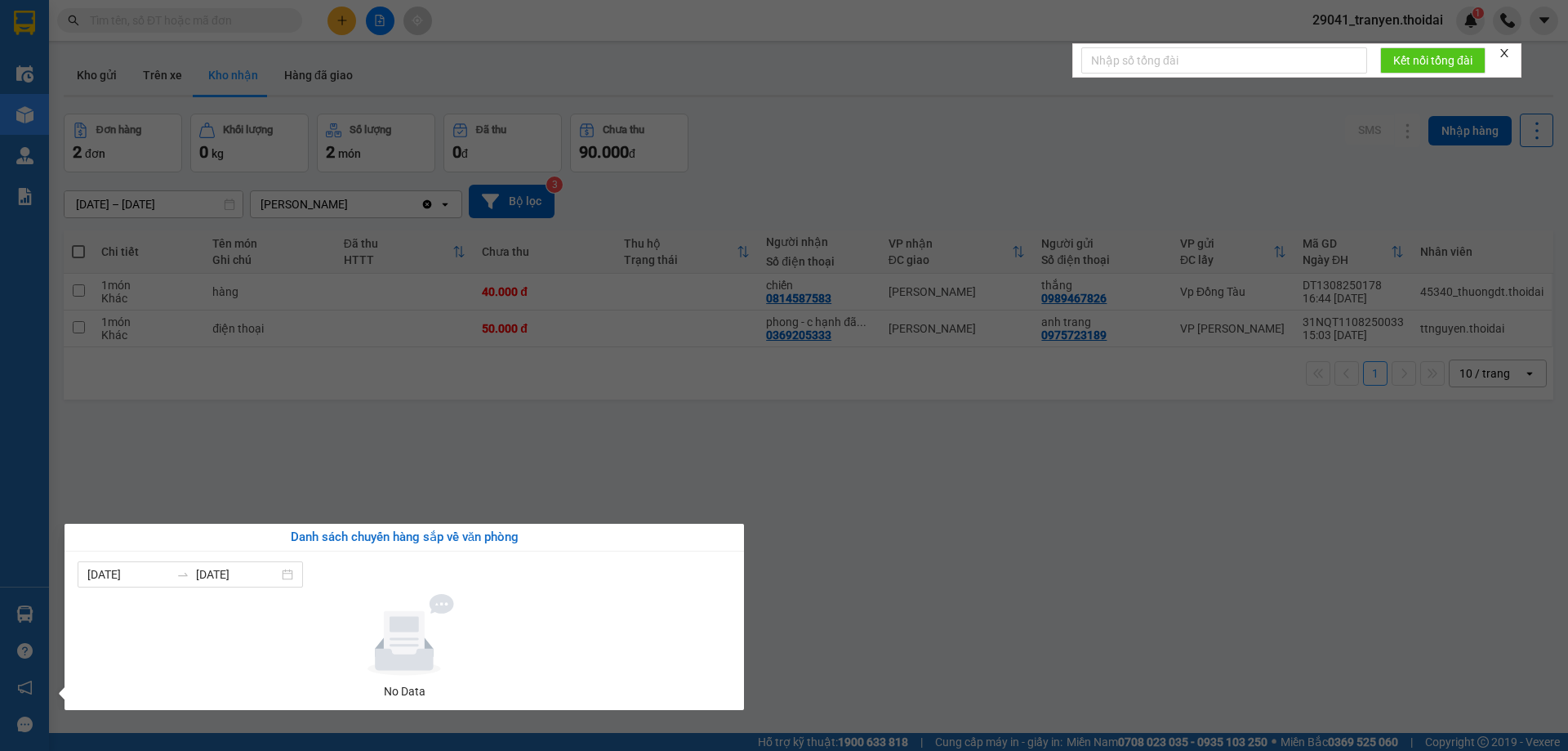
drag, startPoint x: 1058, startPoint y: 556, endPoint x: 1029, endPoint y: 548, distance: 30.1
click at [1043, 552] on section "Kết quả tìm kiếm ( 5 ) Bộ lọc Mã ĐH Trạng thái Món hàng Thu hộ Tổng cước Chưa c…" at bounding box center [784, 375] width 1568 height 751
